Goal: Information Seeking & Learning: Learn about a topic

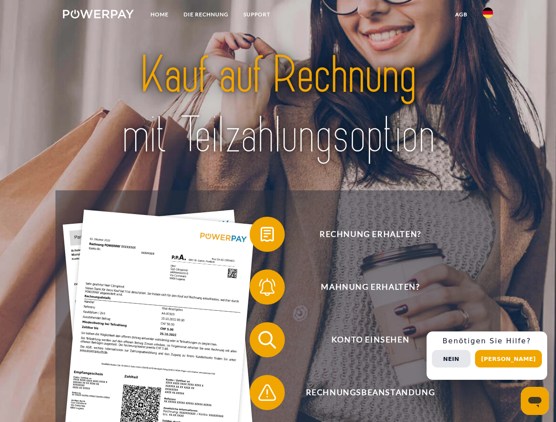
click at [98, 15] on img at bounding box center [98, 14] width 71 height 9
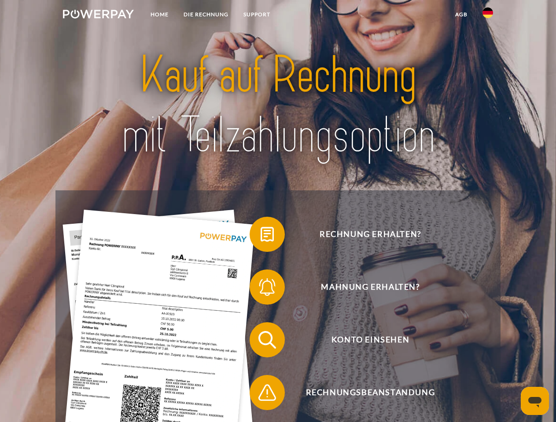
click at [487, 15] on img at bounding box center [487, 12] width 11 height 11
click at [461, 15] on link "agb" at bounding box center [460, 15] width 27 height 16
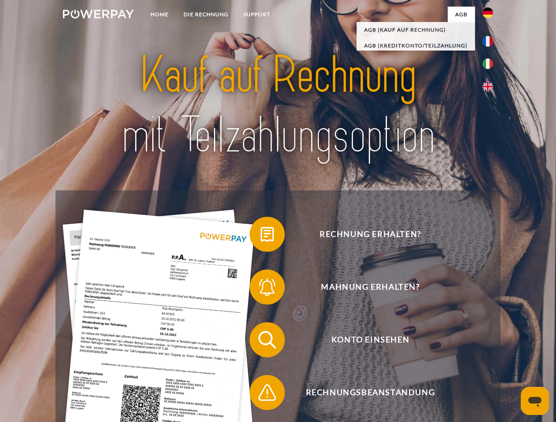
click at [260, 236] on span at bounding box center [254, 234] width 44 height 44
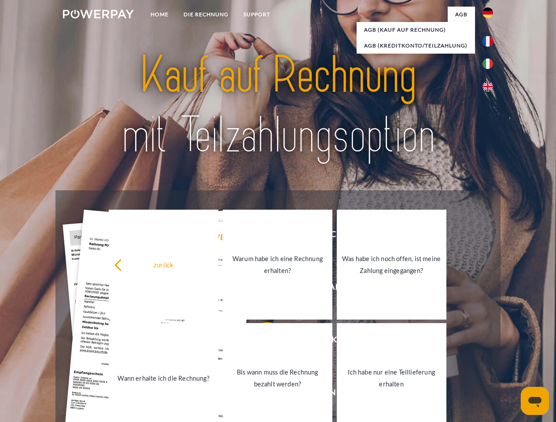
click at [260, 289] on link "Warum habe ich eine Rechnung erhalten?" at bounding box center [278, 265] width 110 height 110
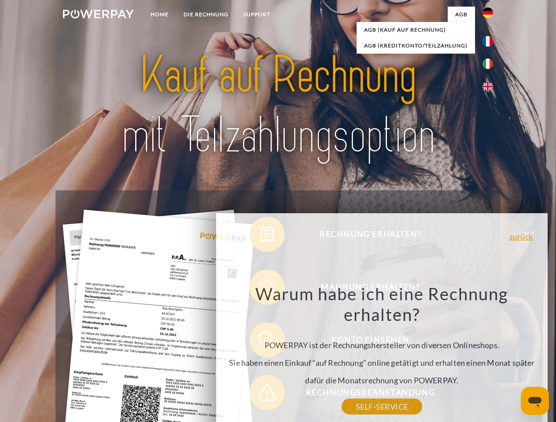
click at [260, 342] on div "Warum habe ich eine Rechnung erhalten? POWERPAY ist der Rechnungshersteller von…" at bounding box center [381, 345] width 321 height 124
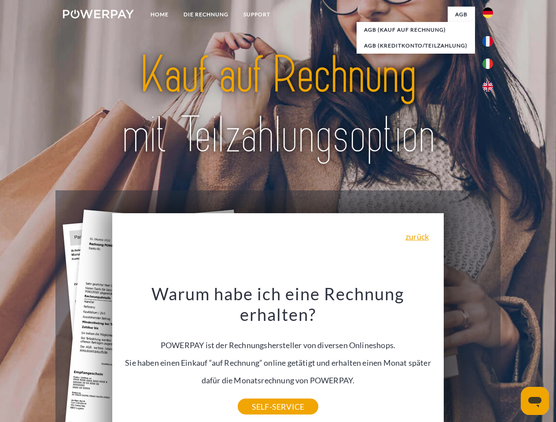
click at [260, 395] on div "Warum habe ich eine Rechnung erhalten? POWERPAY ist der Rechnungshersteller von…" at bounding box center [277, 345] width 321 height 124
click at [490, 356] on div "Rechnung erhalten? Mahnung erhalten? Konto einsehen" at bounding box center [277, 366] width 444 height 352
click at [468, 358] on span "Konto einsehen" at bounding box center [370, 339] width 216 height 35
click at [511, 359] on header "Home DIE RECHNUNG SUPPORT" at bounding box center [278, 304] width 556 height 608
